Goal: Task Accomplishment & Management: Use online tool/utility

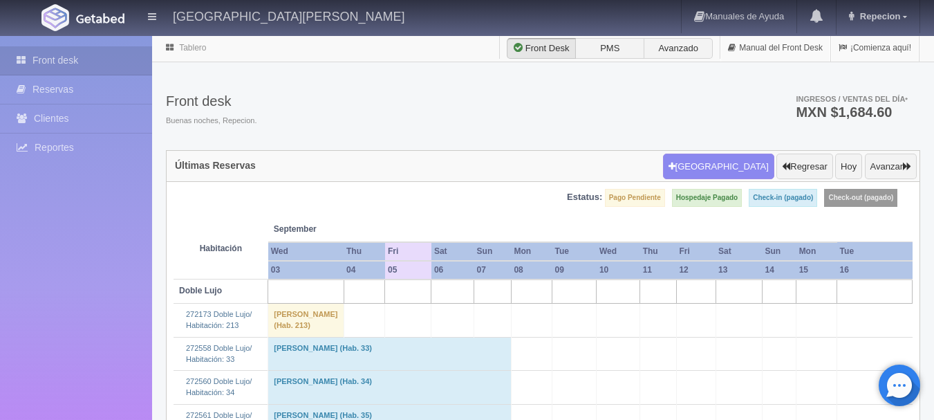
scroll to position [484, 0]
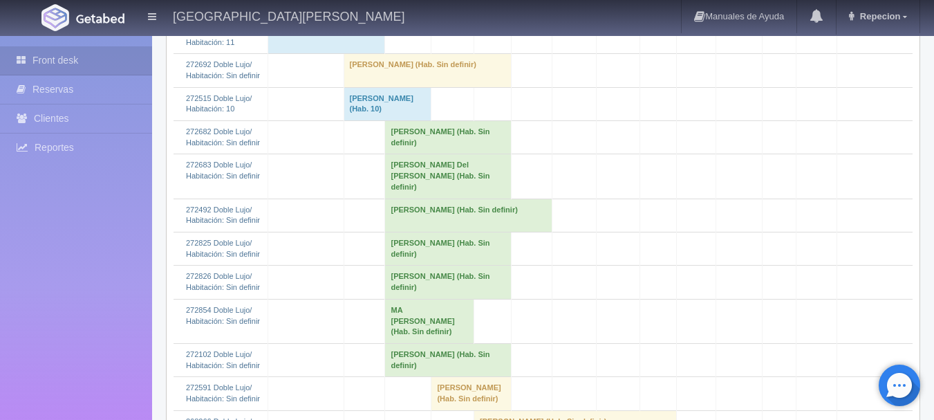
click at [426, 87] on td "EUGENIO ADRIAN GONZALEZ (Hab. Sin definir)" at bounding box center [427, 70] width 167 height 33
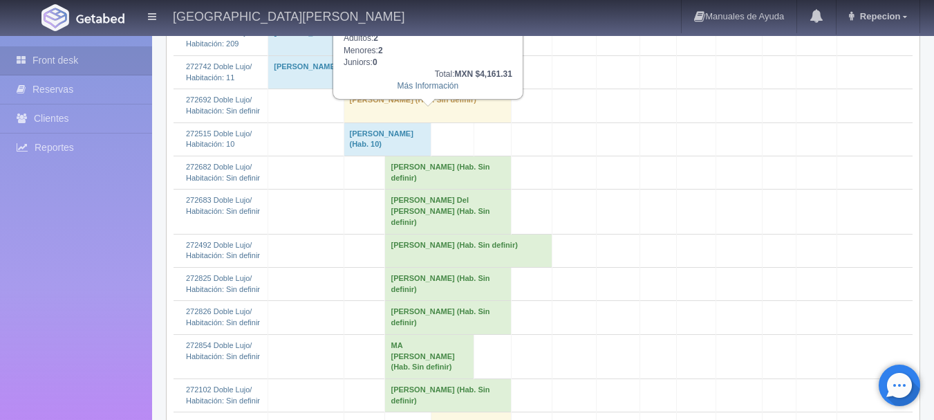
scroll to position [415, 0]
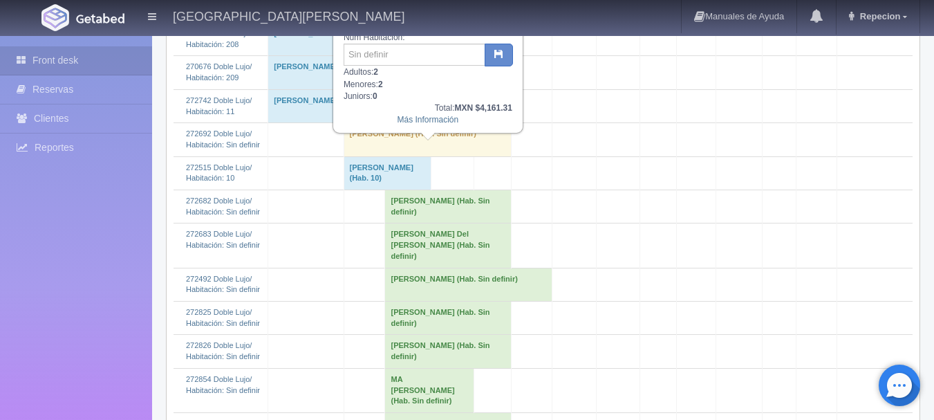
click at [428, 156] on td "EUGENIO ADRIAN GONZALEZ (Hab. Sin definir)" at bounding box center [427, 139] width 167 height 33
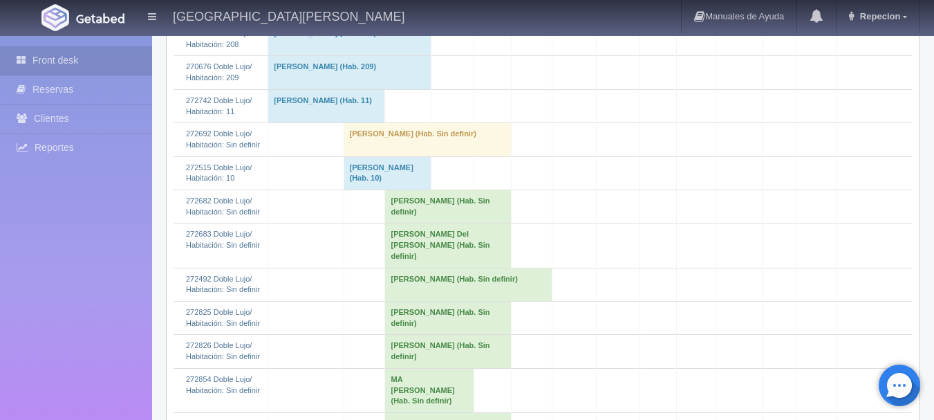
click at [393, 156] on td "EUGENIO ADRIAN GONZALEZ (Hab. Sin definir)" at bounding box center [427, 139] width 167 height 33
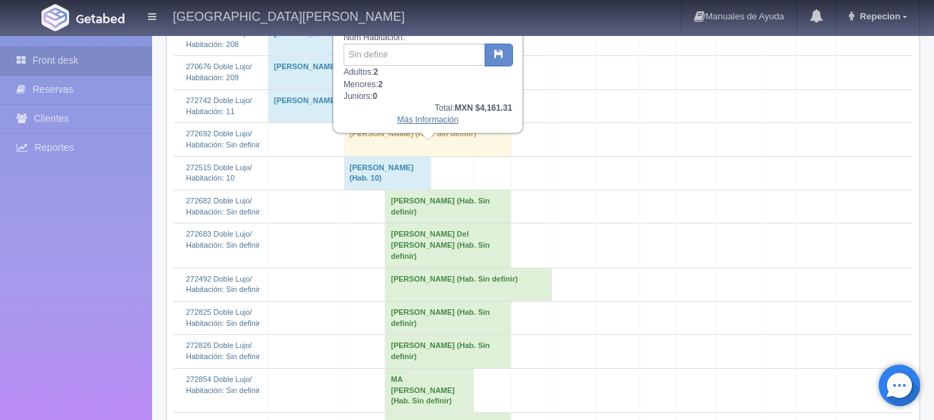
click at [418, 124] on link "Más Información" at bounding box center [429, 120] width 62 height 10
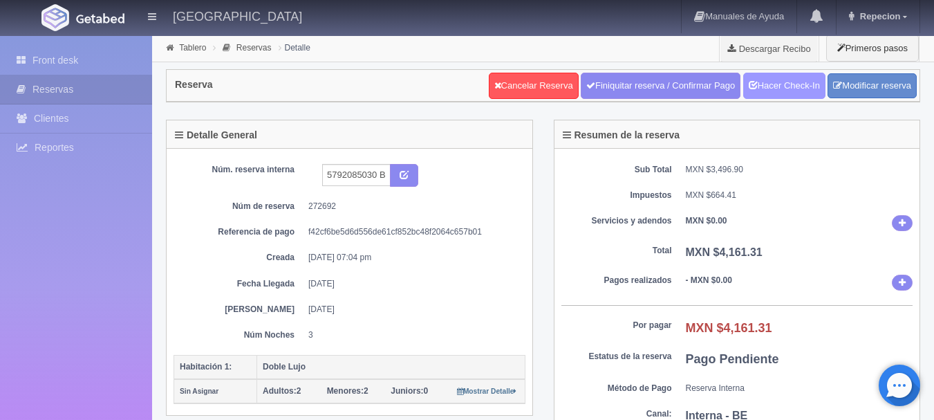
click at [765, 85] on link "Hacer Check-In" at bounding box center [784, 86] width 82 height 26
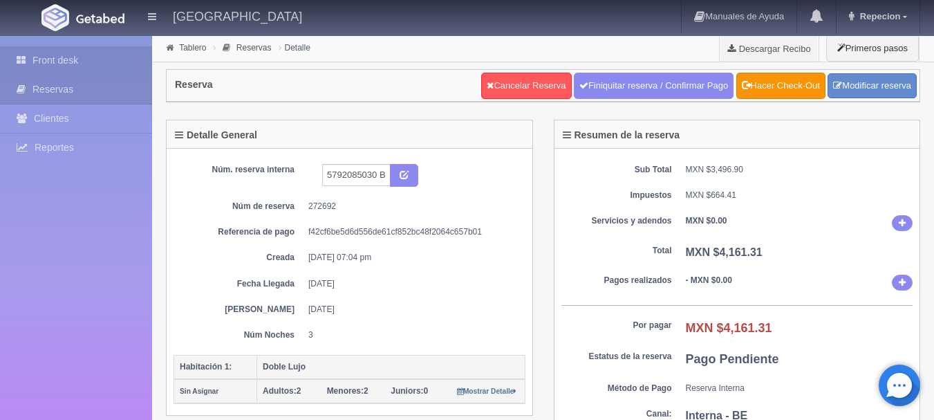
click at [57, 55] on link "Front desk" at bounding box center [76, 60] width 152 height 28
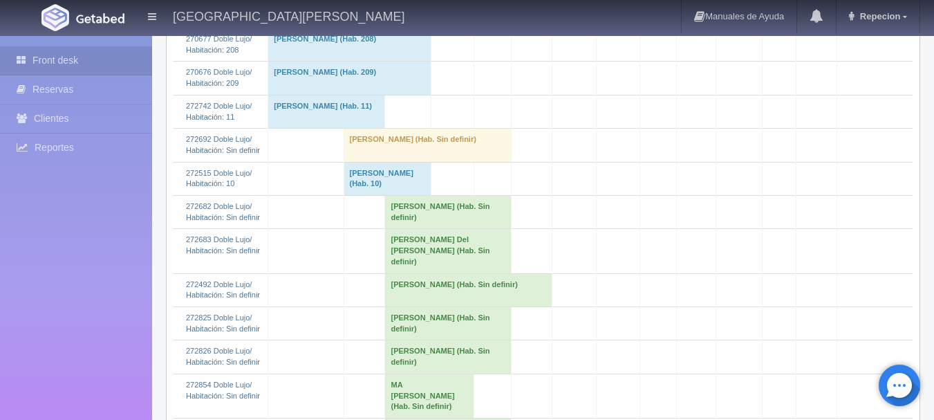
scroll to position [415, 0]
